Goal: Task Accomplishment & Management: Complete application form

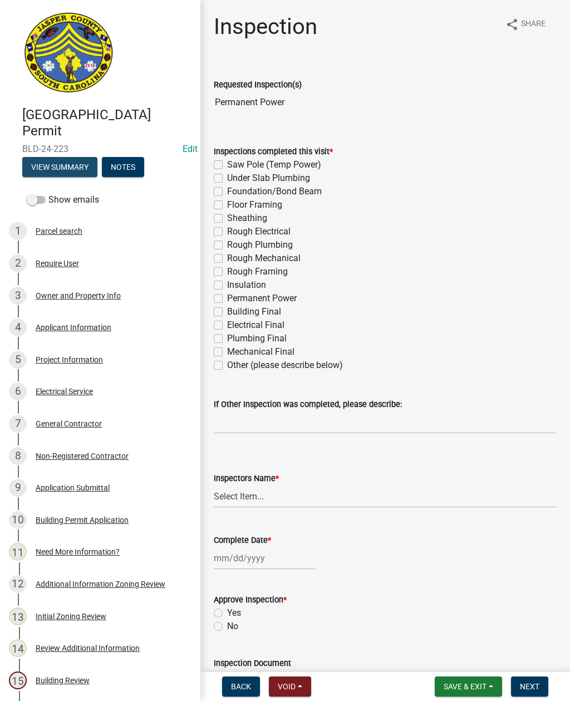
click at [64, 164] on button "View Summary" at bounding box center [59, 167] width 75 height 20
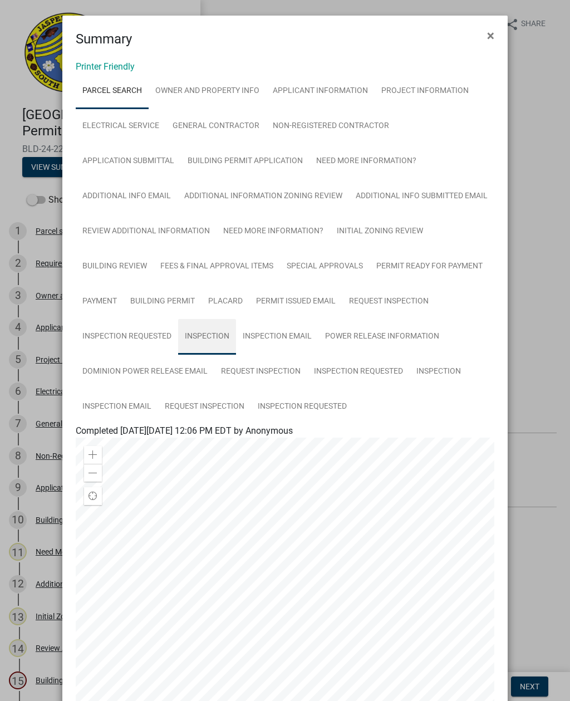
click at [206, 339] on link "Inspection" at bounding box center [207, 337] width 58 height 36
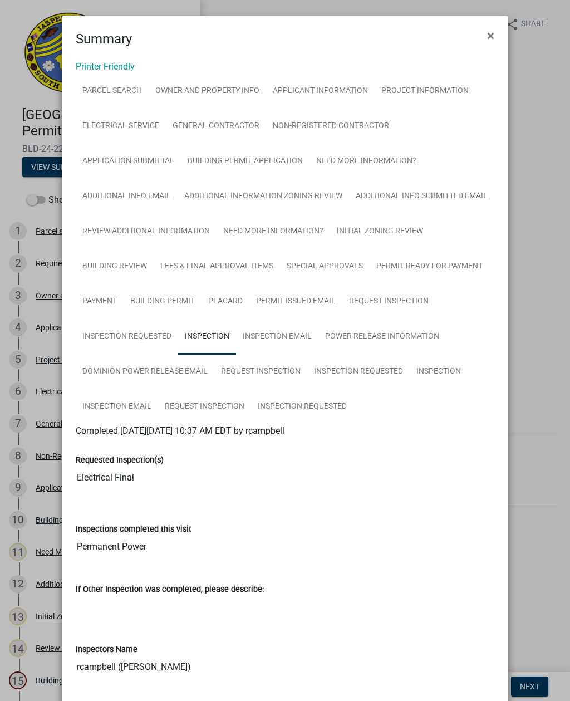
click at [482, 35] on button "×" at bounding box center [490, 35] width 25 height 31
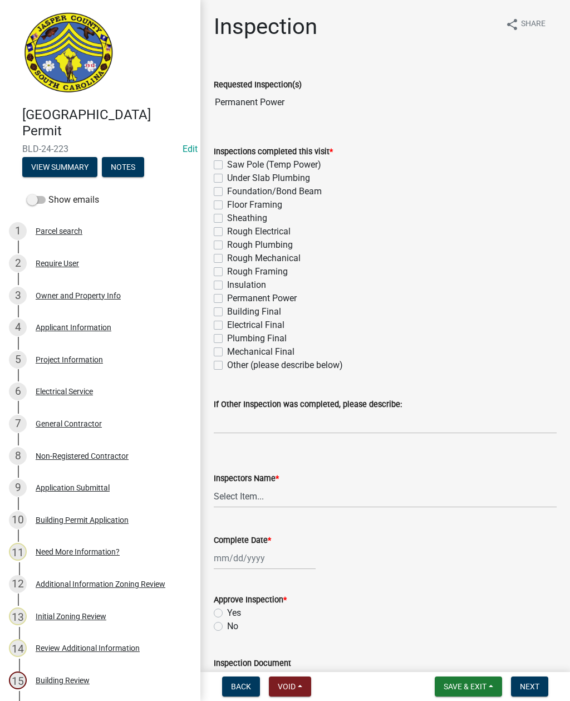
click at [227, 324] on label "Electrical Final" at bounding box center [255, 325] width 57 height 13
click at [227, 324] on input "Electrical Final" at bounding box center [230, 322] width 7 height 7
checkbox input "true"
checkbox input "false"
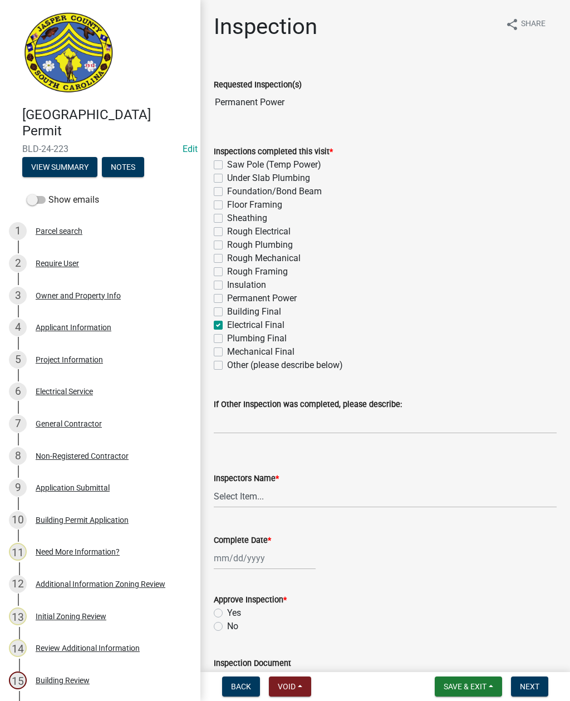
checkbox input "false"
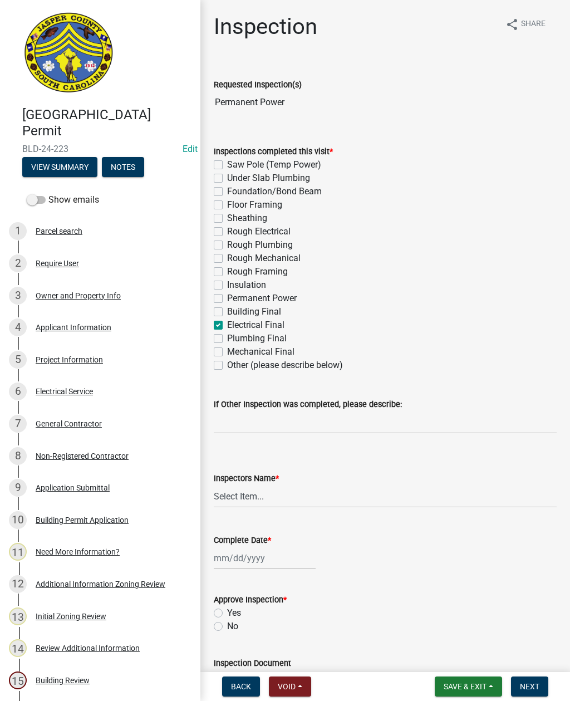
checkbox input "false"
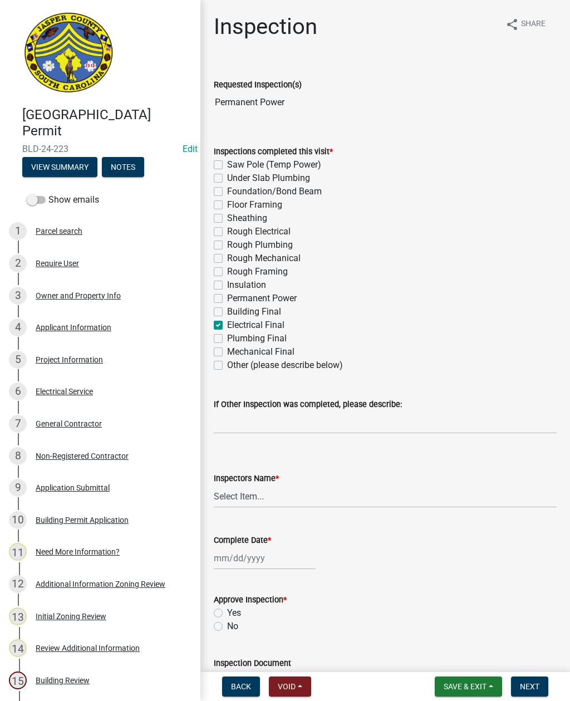
checkbox input "true"
checkbox input "false"
click at [248, 494] on select "Select Item... [EMAIL_ADDRESS][DOMAIN_NAME] ([PERSON_NAME] ) rcampbell ([PERSON…" at bounding box center [385, 496] width 343 height 23
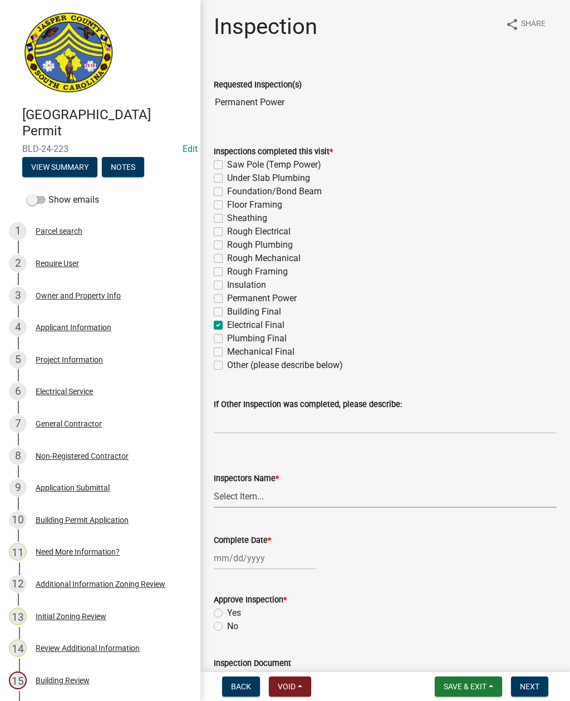
select select "2d9ba1e5-2fdd-4b15-98d0-073dcbeb5880"
click at [248, 557] on div at bounding box center [265, 558] width 102 height 23
select select "10"
select select "2025"
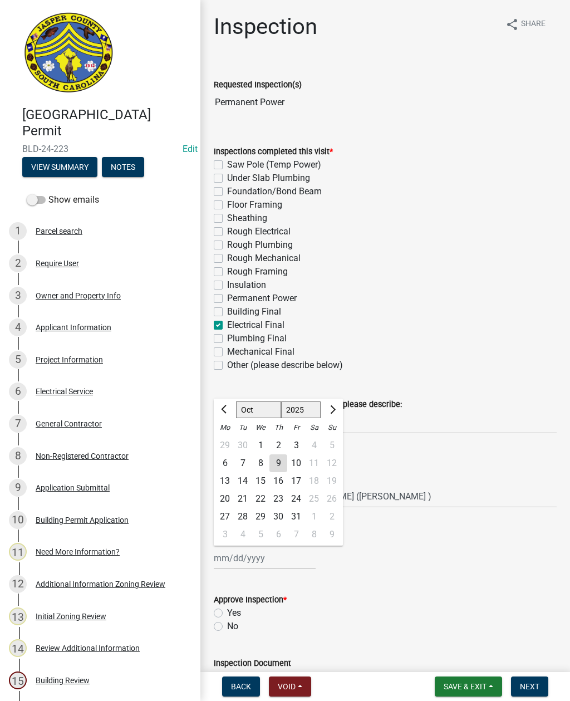
click at [274, 464] on div "9" at bounding box center [279, 464] width 18 height 18
type input "[DATE]"
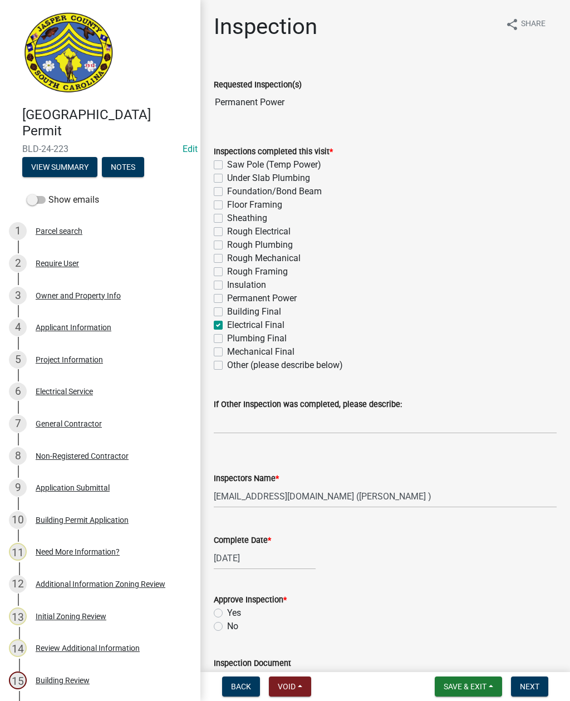
click at [227, 612] on label "Yes" at bounding box center [234, 613] width 14 height 13
click at [227, 612] on input "Yes" at bounding box center [230, 610] width 7 height 7
radio input "true"
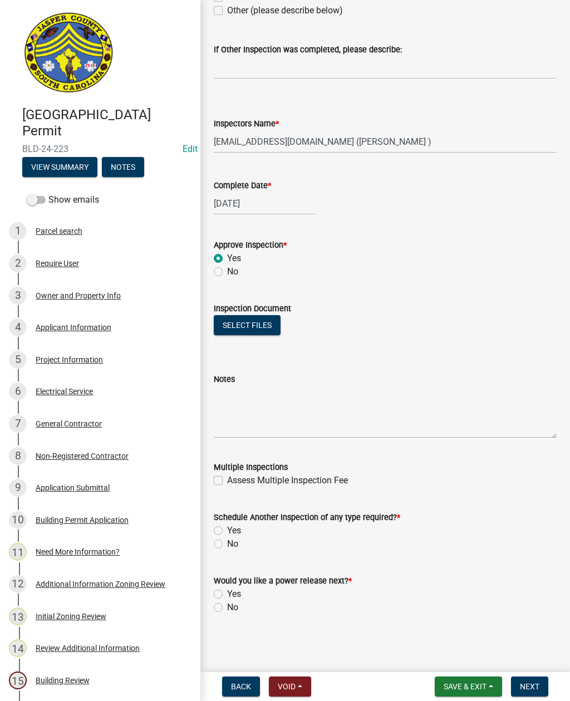
scroll to position [355, 0]
click at [227, 542] on label "No" at bounding box center [232, 544] width 11 height 13
click at [227, 542] on input "No" at bounding box center [230, 541] width 7 height 7
radio input "true"
click at [227, 607] on label "No" at bounding box center [232, 607] width 11 height 13
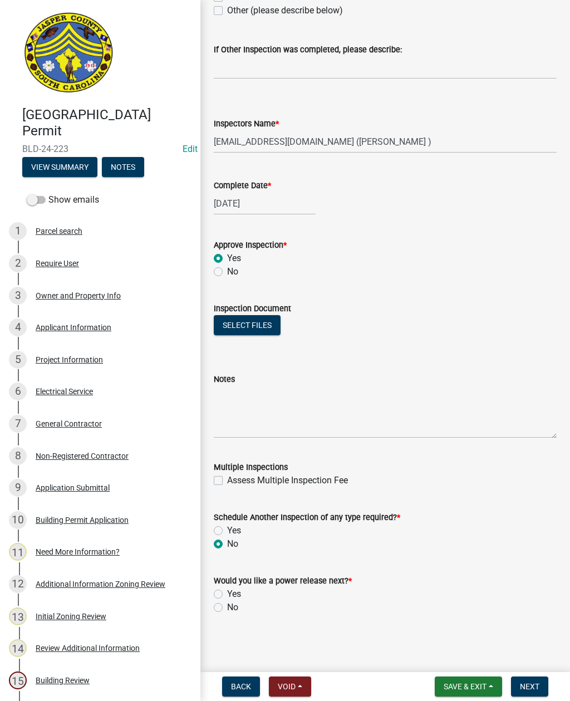
click at [227, 607] on input "No" at bounding box center [230, 604] width 7 height 7
radio input "true"
click at [525, 680] on button "Next" at bounding box center [529, 687] width 37 height 20
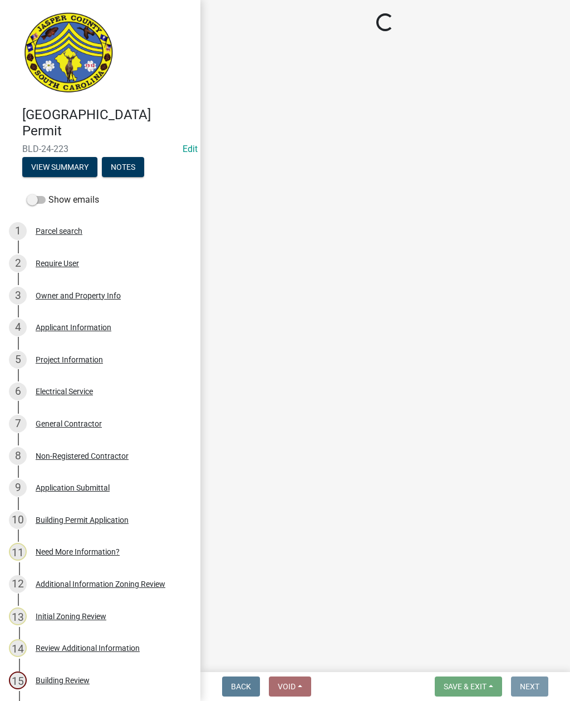
scroll to position [0, 0]
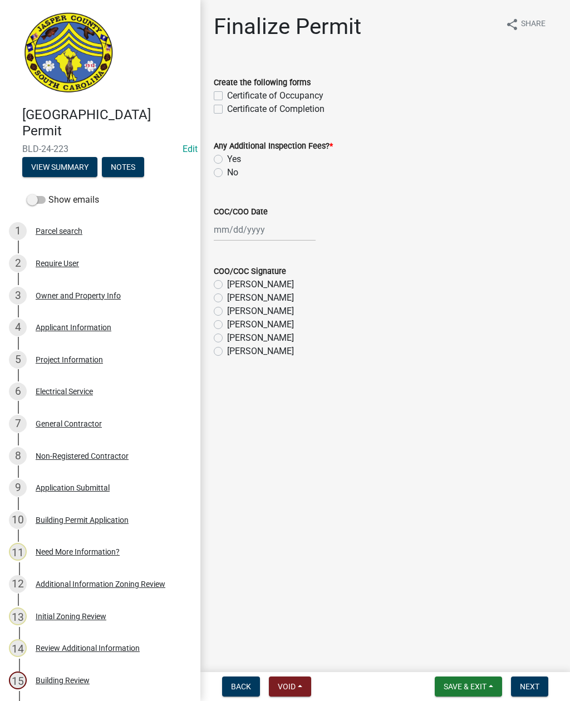
click at [227, 108] on label "Certificate of Completion" at bounding box center [275, 108] width 97 height 13
click at [227, 108] on input "Certificate of Completion" at bounding box center [230, 105] width 7 height 7
checkbox input "true"
checkbox input "false"
checkbox input "true"
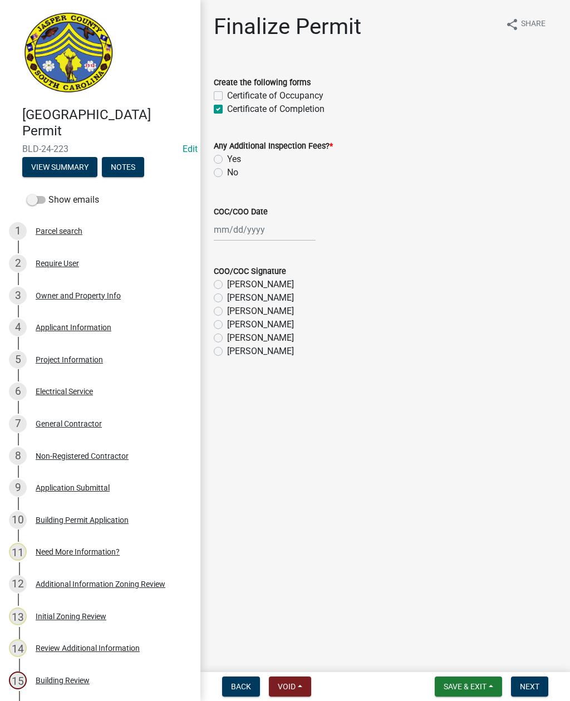
click at [227, 175] on label "No" at bounding box center [232, 172] width 11 height 13
click at [227, 173] on input "No" at bounding box center [230, 169] width 7 height 7
radio input "true"
click at [254, 233] on div at bounding box center [265, 229] width 102 height 23
select select "10"
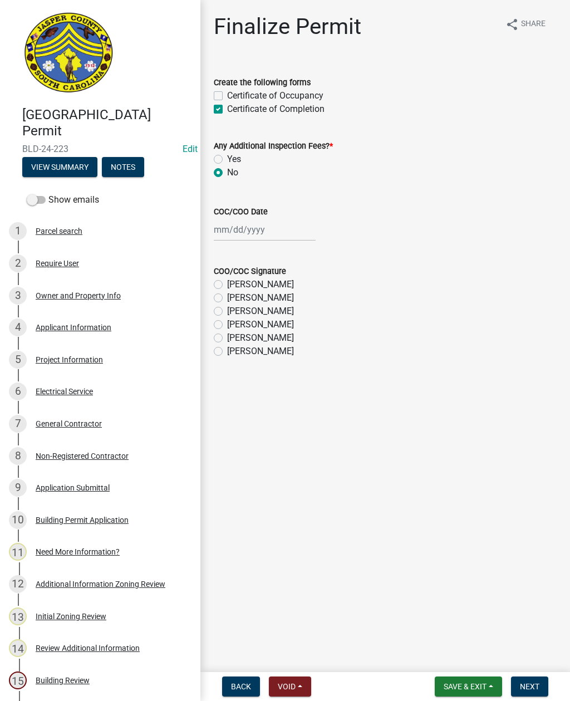
select select "2025"
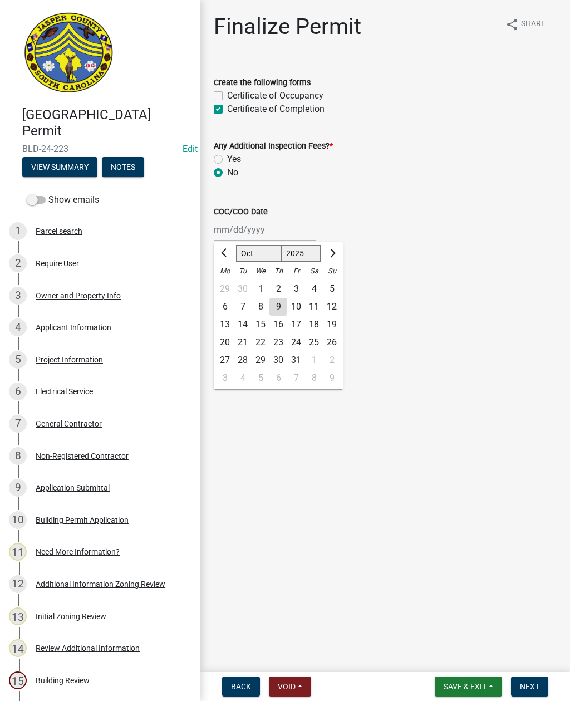
click at [280, 308] on div "9" at bounding box center [279, 307] width 18 height 18
type input "[DATE]"
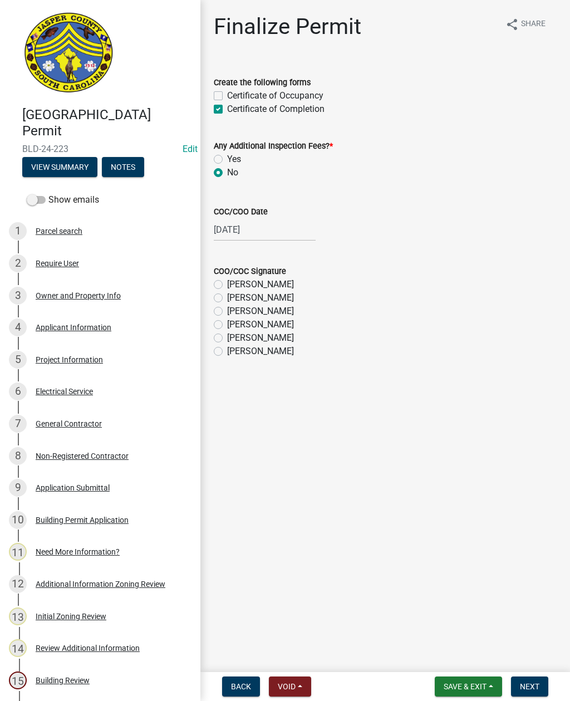
click at [227, 335] on label "[PERSON_NAME]" at bounding box center [260, 337] width 67 height 13
click at [227, 335] on input "[PERSON_NAME]" at bounding box center [230, 334] width 7 height 7
radio input "true"
click at [531, 682] on span "Next" at bounding box center [529, 686] width 19 height 9
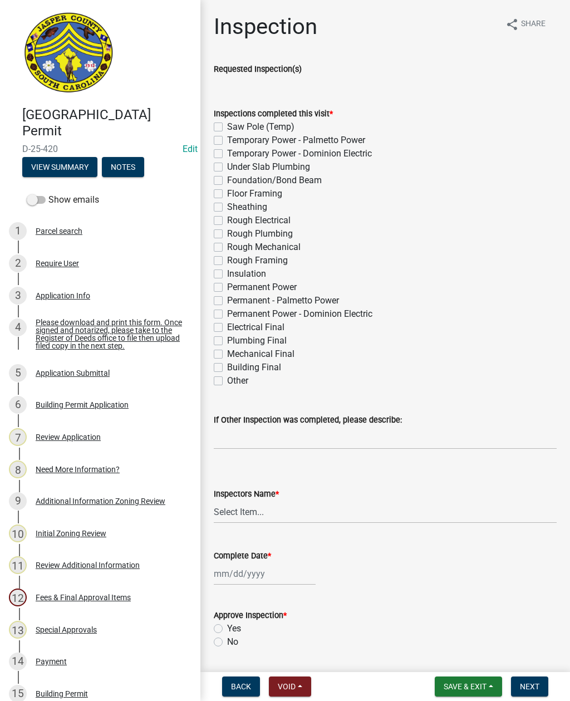
click at [69, 169] on button "View Summary" at bounding box center [59, 167] width 75 height 20
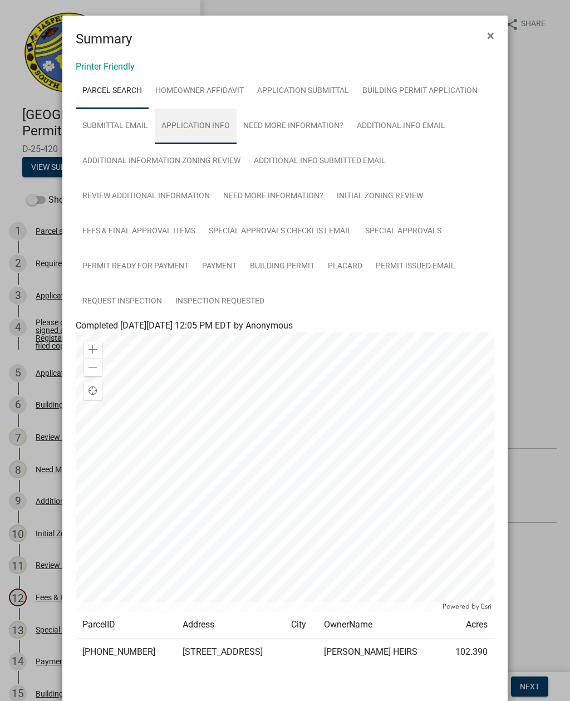
click at [208, 121] on link "Application Info" at bounding box center [196, 127] width 82 height 36
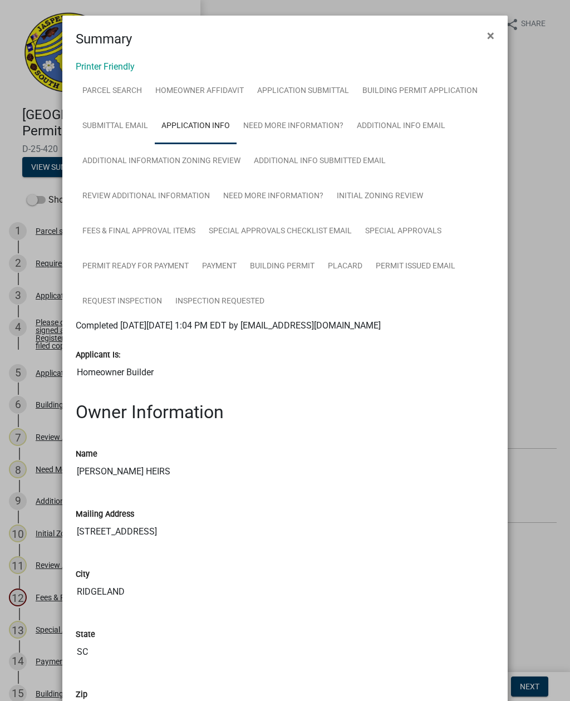
click at [487, 36] on span "×" at bounding box center [490, 36] width 7 height 16
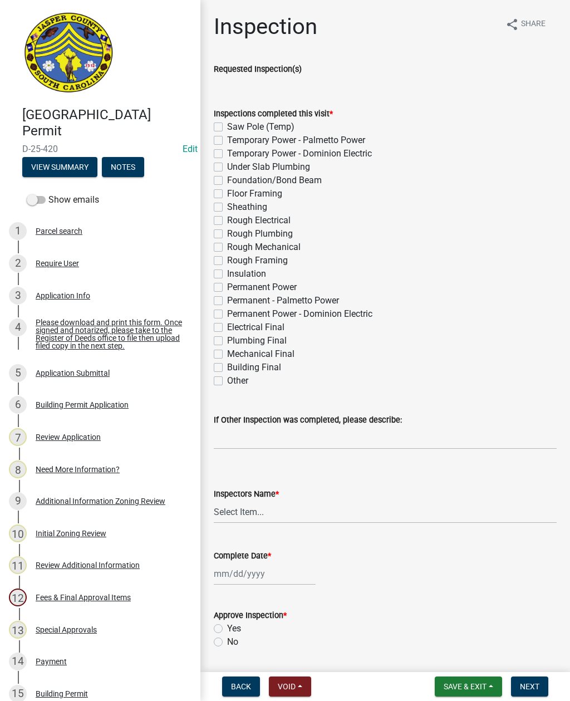
click at [562, 316] on div "Inspections completed this visit * Saw Pole (Temp) Temporary Power - Palmetto P…" at bounding box center [386, 241] width 360 height 294
click at [227, 382] on label "Other" at bounding box center [237, 380] width 21 height 13
click at [227, 382] on input "Other" at bounding box center [230, 377] width 7 height 7
checkbox input "true"
checkbox input "false"
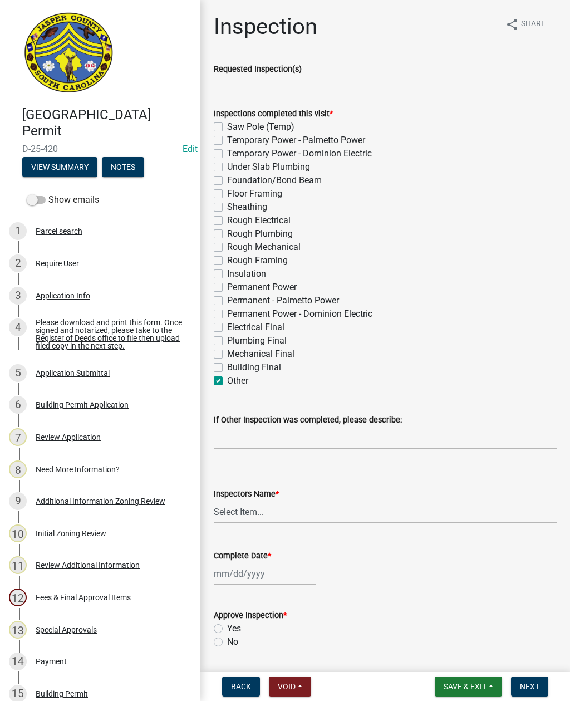
checkbox input "false"
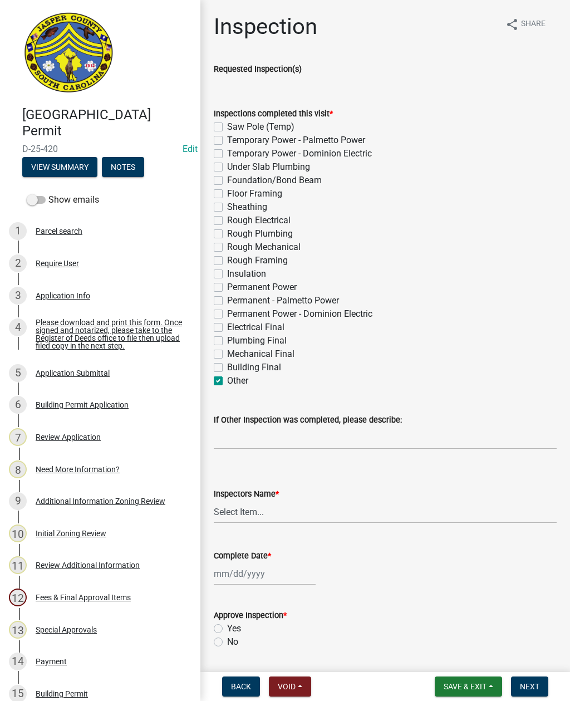
checkbox input "false"
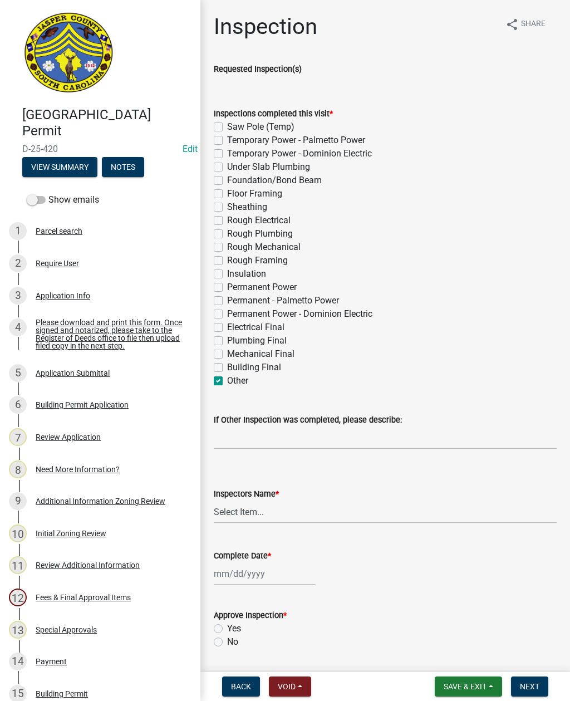
checkbox input "false"
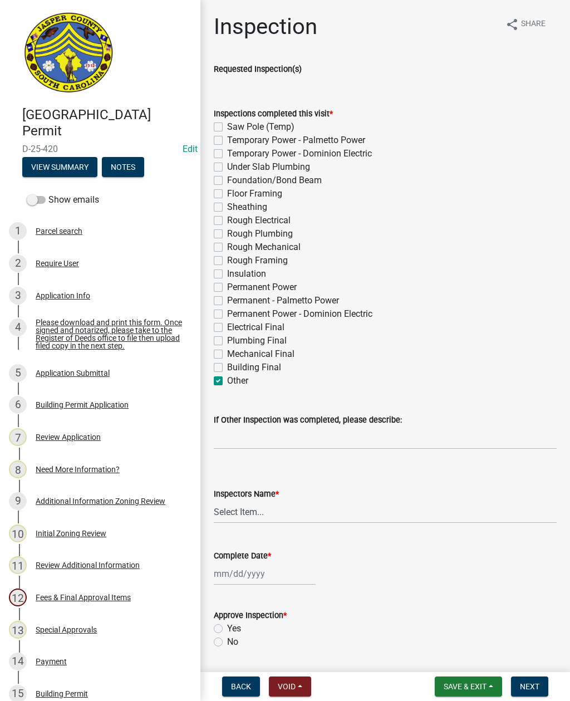
checkbox input "false"
checkbox input "true"
click at [272, 434] on input "If Other Inspection was completed, please describe:" at bounding box center [385, 438] width 343 height 23
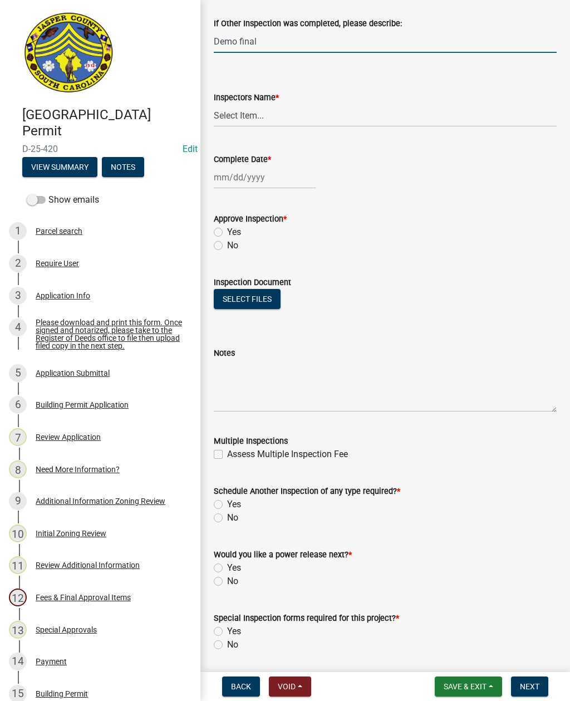
scroll to position [397, 0]
type input "Demo final"
click at [245, 118] on select "Select Item... [EMAIL_ADDRESS][DOMAIN_NAME] ([PERSON_NAME] ) rcampbell ([PERSON…" at bounding box center [385, 115] width 343 height 23
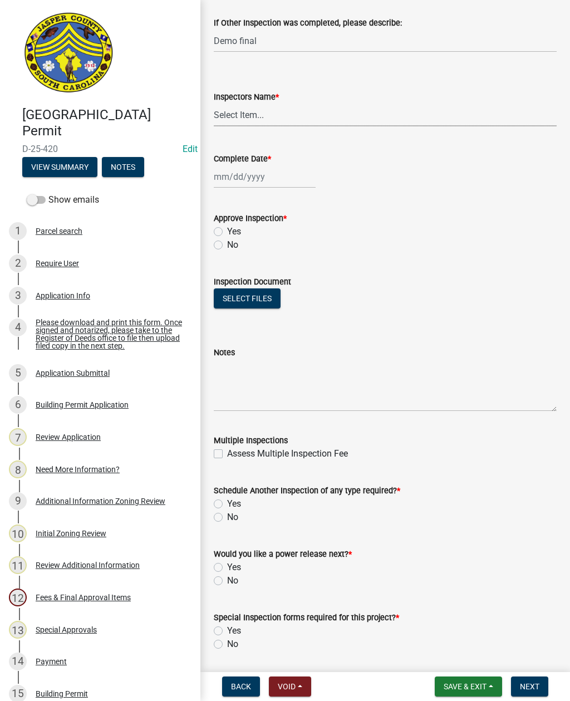
select select "2d9ba1e5-2fdd-4b15-98d0-073dcbeb5880"
click at [246, 175] on div at bounding box center [265, 176] width 102 height 23
select select "10"
select select "2025"
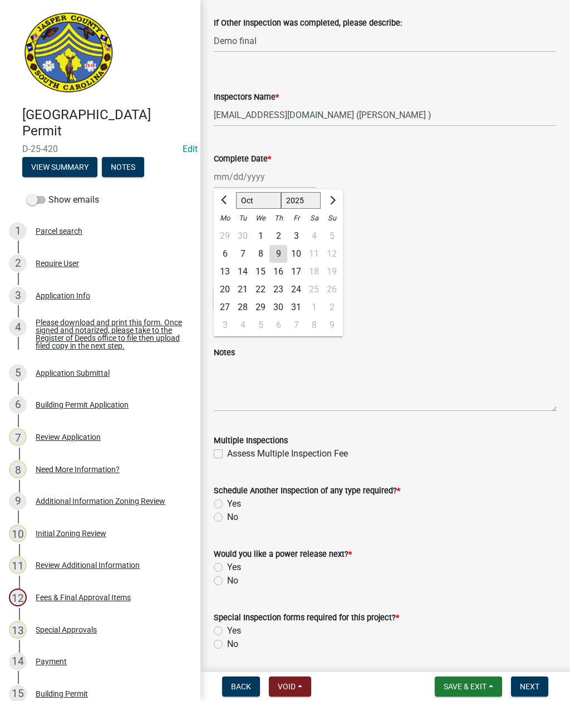
click at [273, 251] on div "9" at bounding box center [279, 254] width 18 height 18
type input "[DATE]"
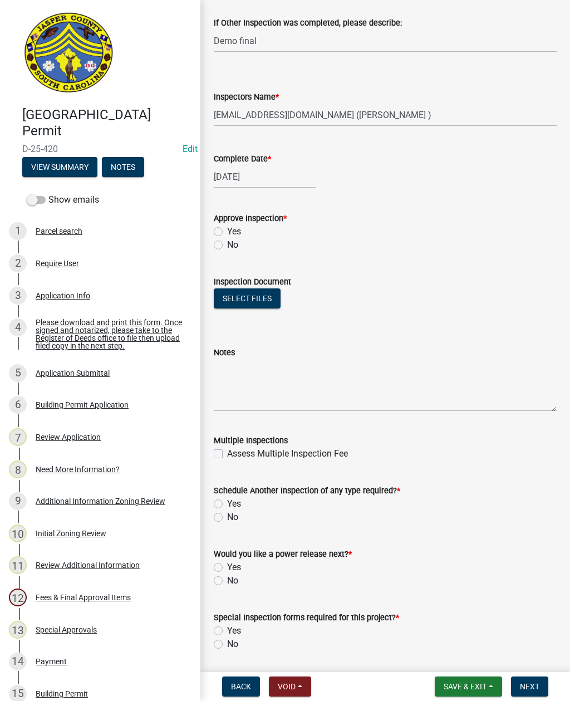
click at [227, 232] on label "Yes" at bounding box center [234, 231] width 14 height 13
click at [227, 232] on input "Yes" at bounding box center [230, 228] width 7 height 7
radio input "true"
click at [212, 514] on div "Schedule Another Inspection of any type required? * Yes No" at bounding box center [386, 497] width 360 height 53
click at [227, 520] on label "No" at bounding box center [232, 517] width 11 height 13
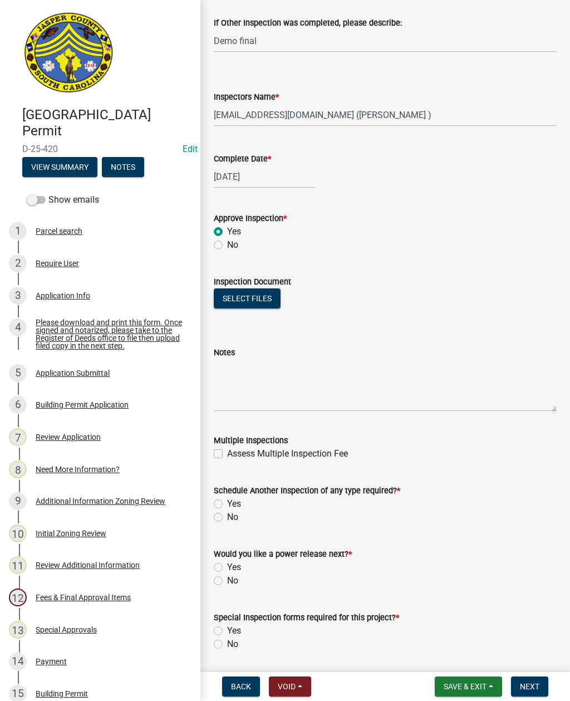
click at [227, 518] on input "No" at bounding box center [230, 514] width 7 height 7
radio input "true"
click at [227, 583] on label "No" at bounding box center [232, 580] width 11 height 13
click at [227, 582] on input "No" at bounding box center [230, 577] width 7 height 7
radio input "true"
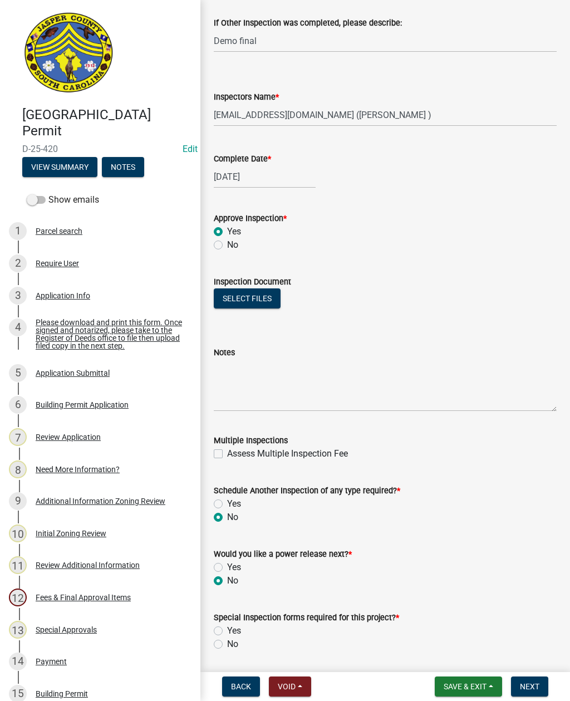
click at [227, 633] on label "Yes" at bounding box center [234, 630] width 14 height 13
click at [227, 632] on input "Yes" at bounding box center [230, 627] width 7 height 7
radio input "true"
click at [227, 646] on label "No" at bounding box center [232, 644] width 11 height 13
click at [227, 645] on input "No" at bounding box center [230, 641] width 7 height 7
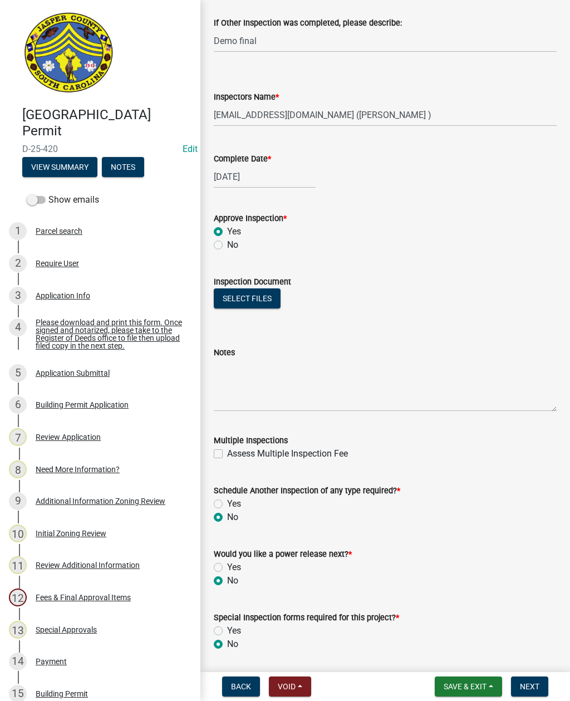
radio input "true"
click at [526, 684] on span "Next" at bounding box center [529, 686] width 19 height 9
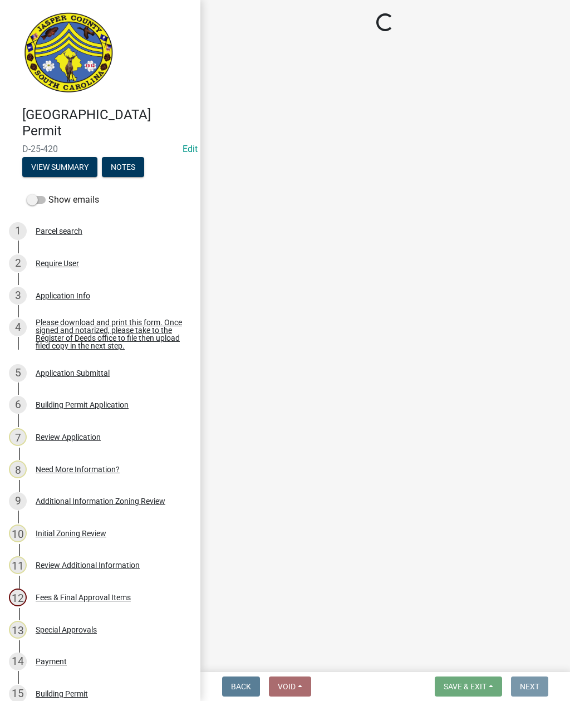
scroll to position [0, 0]
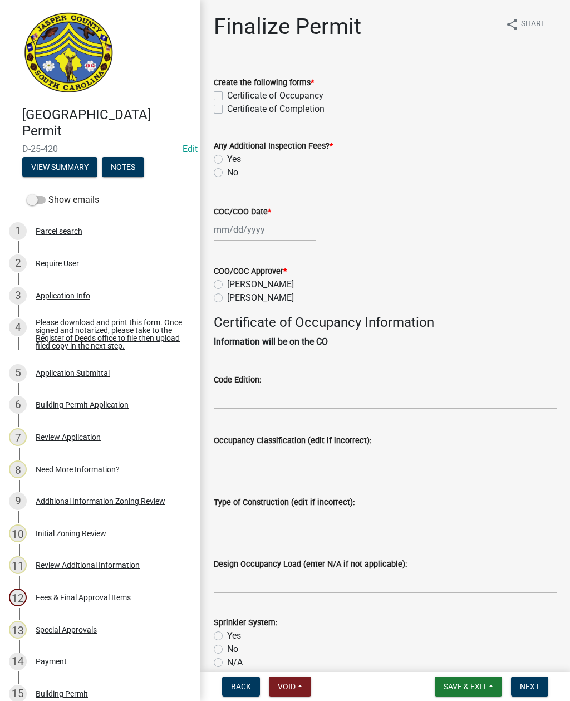
click at [227, 106] on label "Certificate of Completion" at bounding box center [275, 108] width 97 height 13
click at [227, 106] on input "Certificate of Completion" at bounding box center [230, 105] width 7 height 7
checkbox input "true"
checkbox input "false"
checkbox input "true"
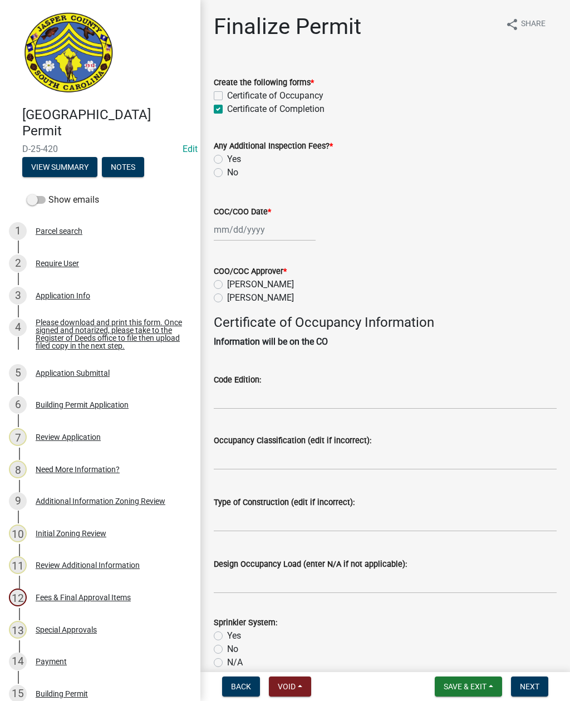
click at [227, 169] on label "No" at bounding box center [232, 172] width 11 height 13
click at [227, 169] on input "No" at bounding box center [230, 169] width 7 height 7
radio input "true"
click at [243, 224] on div at bounding box center [265, 229] width 102 height 23
select select "10"
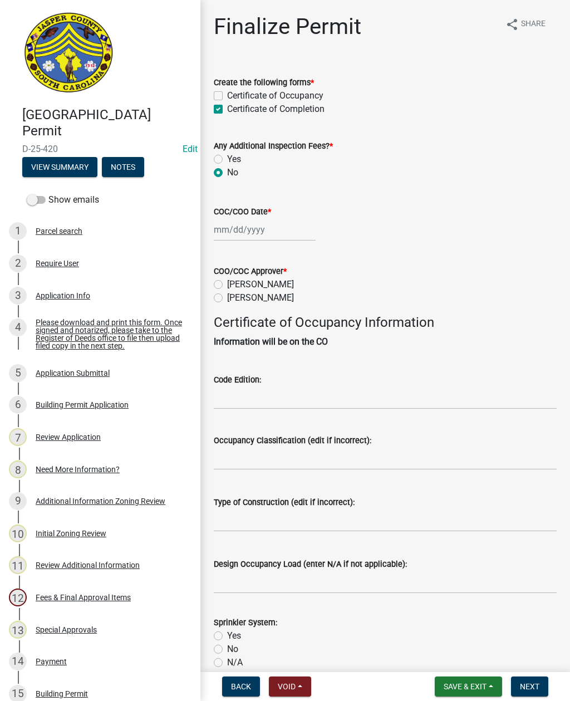
select select "2025"
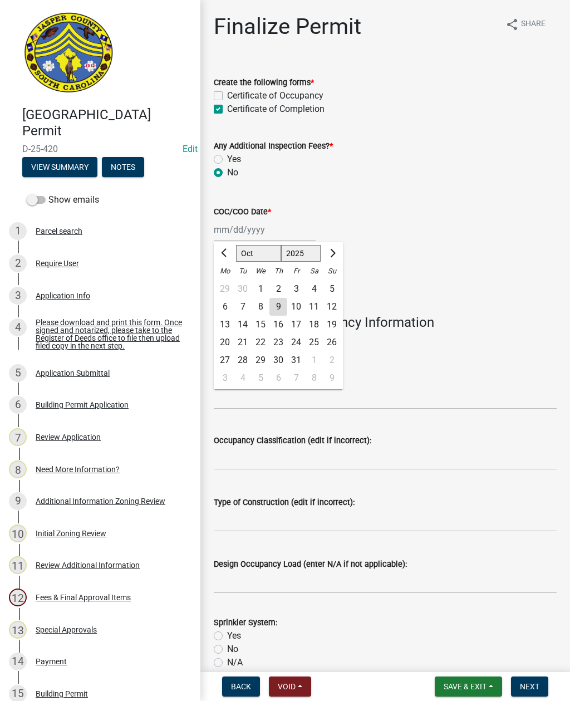
click at [282, 296] on div "2" at bounding box center [279, 289] width 18 height 18
type input "[DATE]"
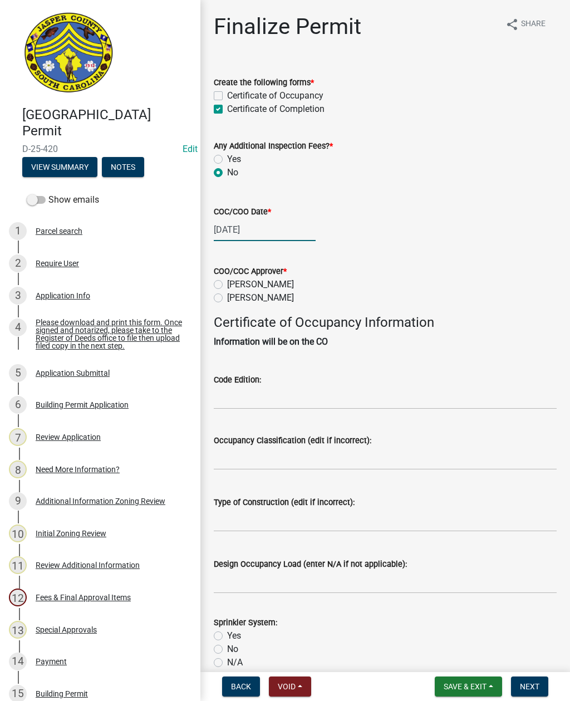
click at [268, 229] on div "[DATE]" at bounding box center [265, 229] width 102 height 23
select select "10"
select select "2025"
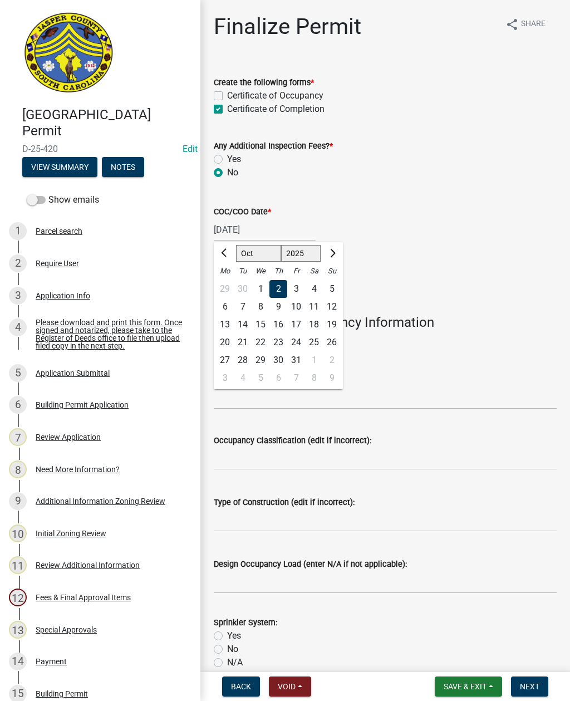
click at [277, 307] on div "9" at bounding box center [279, 307] width 18 height 18
type input "[DATE]"
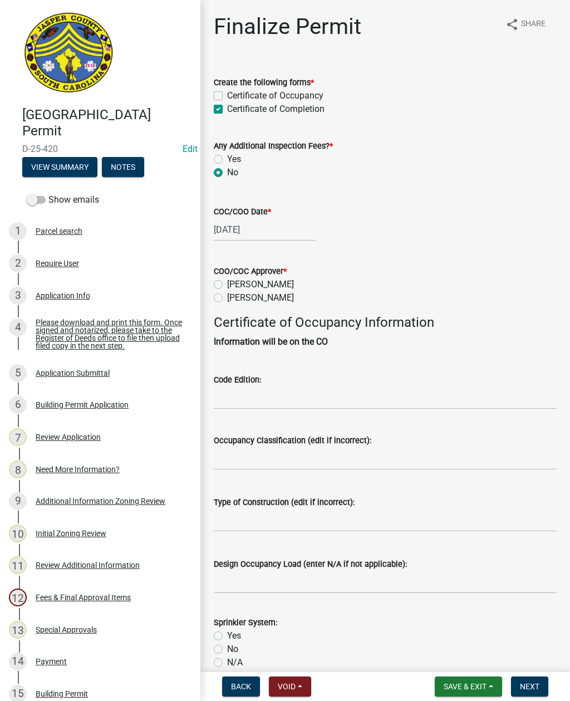
click at [227, 302] on label "[PERSON_NAME]" at bounding box center [260, 297] width 67 height 13
click at [227, 299] on input "[PERSON_NAME]" at bounding box center [230, 294] width 7 height 7
radio input "true"
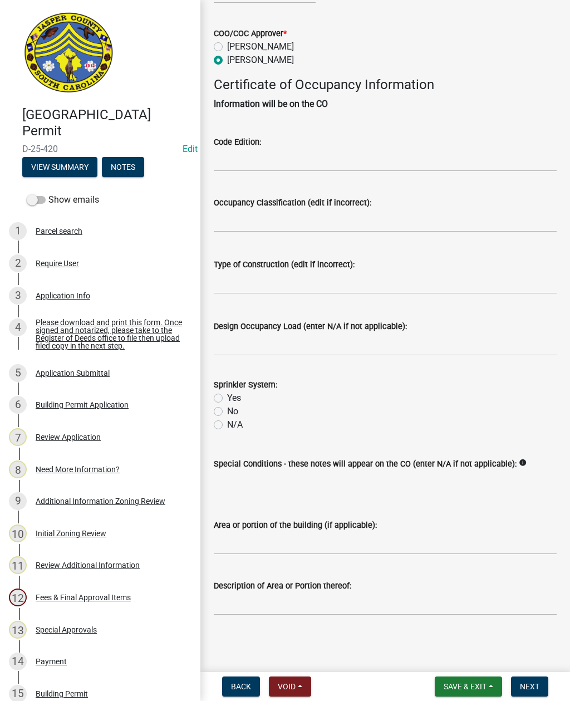
scroll to position [251, 0]
click at [323, 537] on input "Area or portion of the building (if applicable):" at bounding box center [385, 543] width 343 height 23
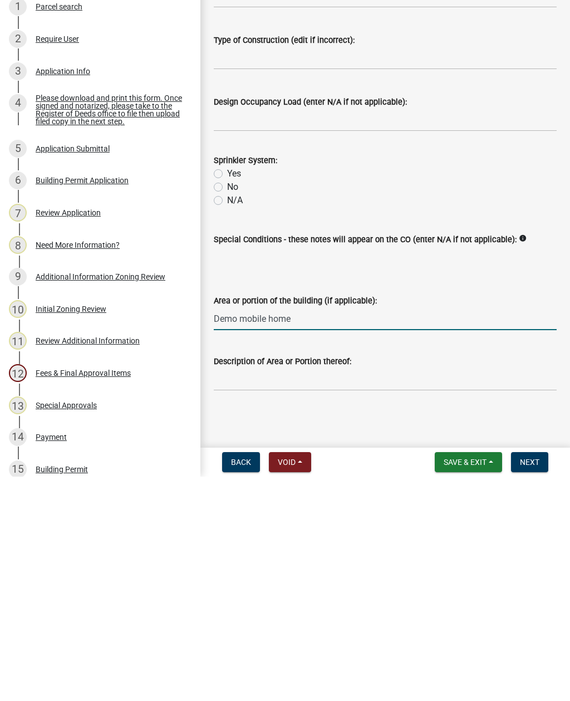
type input "Demo mobile home"
click at [530, 682] on span "Next" at bounding box center [529, 686] width 19 height 9
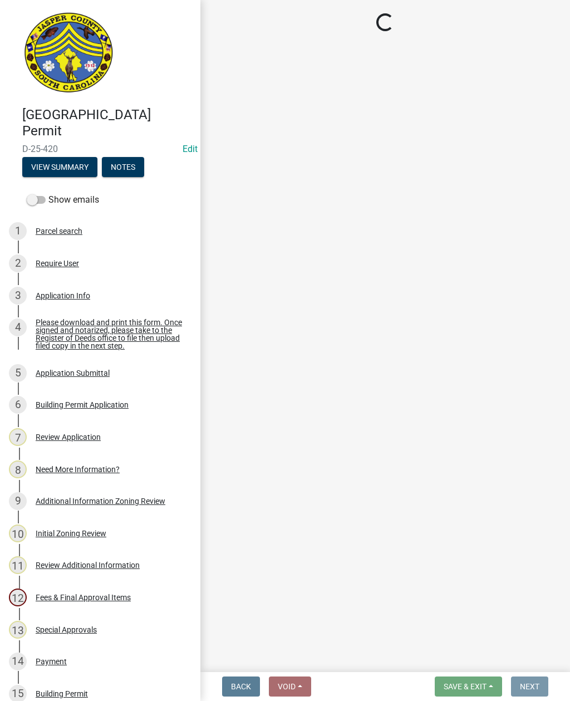
scroll to position [0, 0]
